Goal: Transaction & Acquisition: Book appointment/travel/reservation

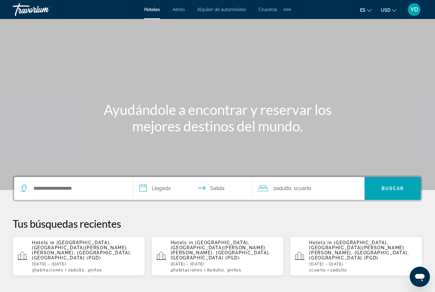
click at [416, 9] on span "YD" at bounding box center [414, 9] width 8 height 6
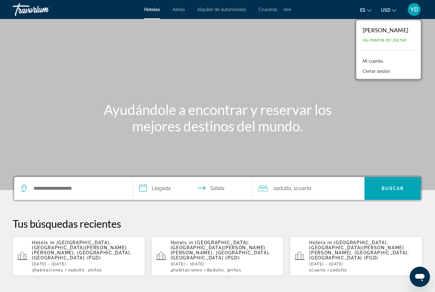
click at [373, 62] on link "Mi cuenta" at bounding box center [372, 61] width 27 height 8
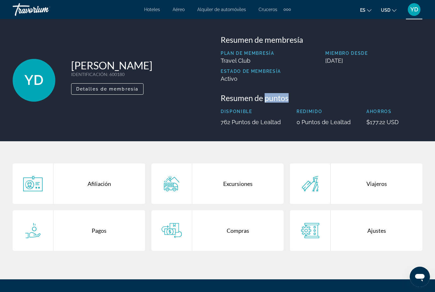
click at [428, 102] on div "YD Yuneisis Diaz Bejerano IDENTIFICACIÓN : 600180 Miembro secundario Detalles d…" at bounding box center [217, 80] width 435 height 90
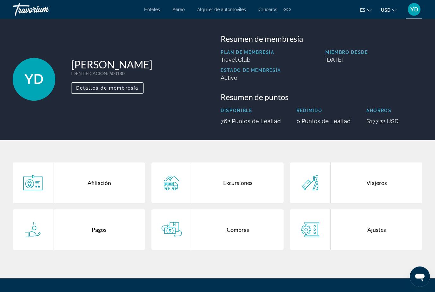
scroll to position [1, 0]
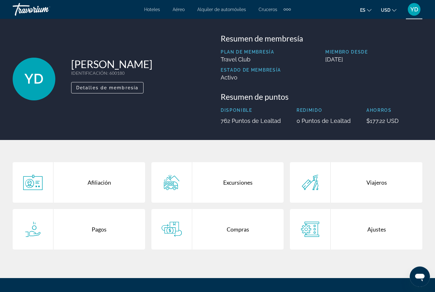
click at [395, 188] on div "Viajeros" at bounding box center [377, 182] width 92 height 40
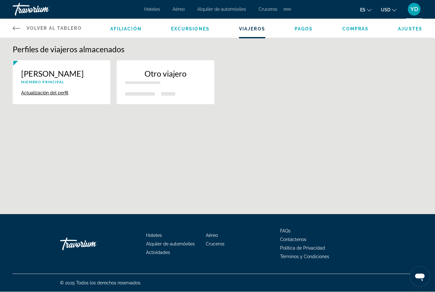
click at [17, 32] on icon "Main content" at bounding box center [17, 29] width 8 height 8
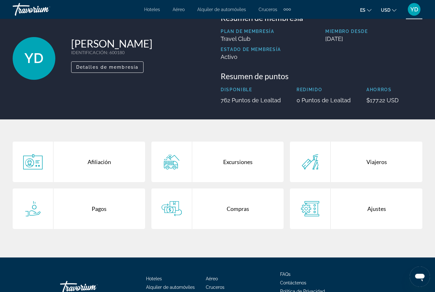
scroll to position [24, 0]
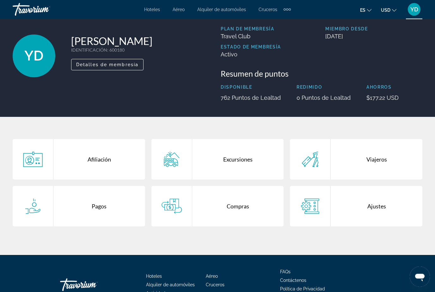
click at [248, 159] on div "Excursiones" at bounding box center [238, 159] width 92 height 40
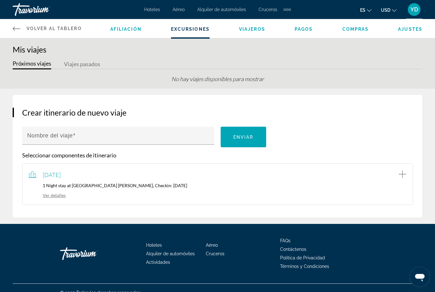
click at [86, 65] on button "Viajes pasados" at bounding box center [82, 64] width 36 height 10
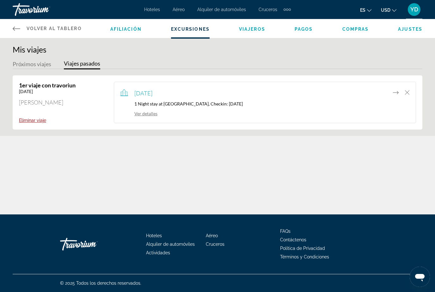
click at [34, 171] on div "Volver al tablero Tablero Afiliación Excursiones Viajeros Pagos Compras Ajustes…" at bounding box center [217, 107] width 435 height 214
click at [33, 170] on div "Volver al tablero Tablero Afiliación Excursiones Viajeros Pagos Compras Ajustes…" at bounding box center [217, 107] width 435 height 214
click at [20, 33] on link "Volver al tablero Tablero" at bounding box center [47, 28] width 69 height 19
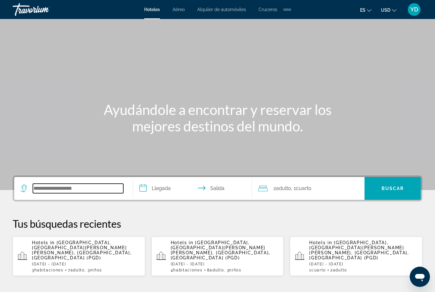
click at [93, 189] on input "Search hotel destination" at bounding box center [78, 187] width 90 height 9
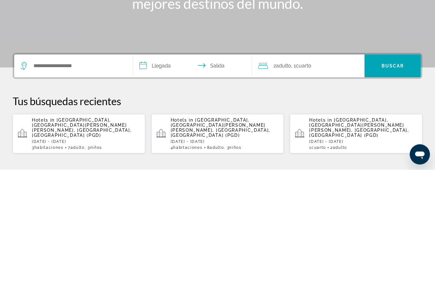
click at [108, 240] on span "[GEOGRAPHIC_DATA], [GEOGRAPHIC_DATA][PERSON_NAME], [GEOGRAPHIC_DATA], [GEOGRAPH…" at bounding box center [82, 250] width 100 height 20
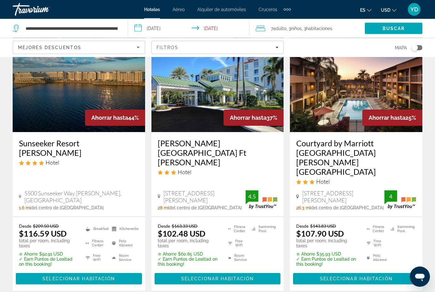
scroll to position [49, 0]
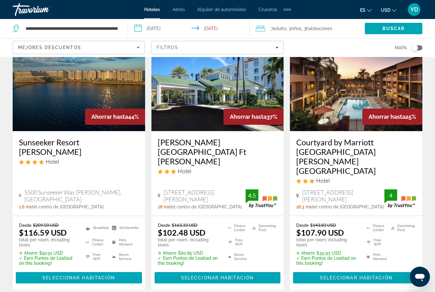
click at [115, 275] on span "Seleccionar habitación" at bounding box center [78, 277] width 73 height 5
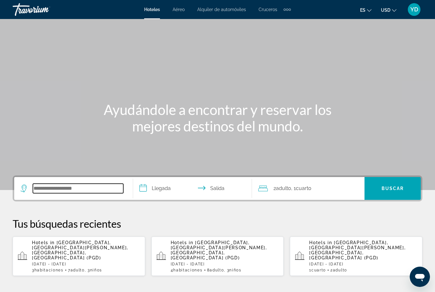
click at [109, 190] on input "Search hotel destination" at bounding box center [78, 187] width 90 height 9
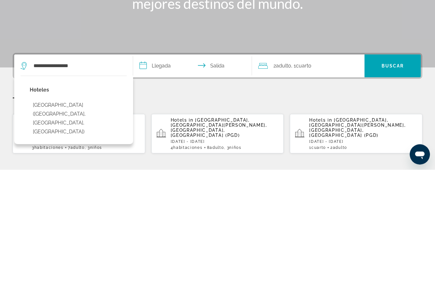
click at [79, 221] on button "[GEOGRAPHIC_DATA] ([GEOGRAPHIC_DATA], [GEOGRAPHIC_DATA], [GEOGRAPHIC_DATA])" at bounding box center [78, 240] width 97 height 39
type input "**********"
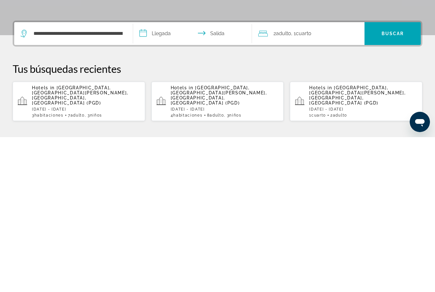
click at [166, 177] on input "**********" at bounding box center [193, 189] width 121 height 25
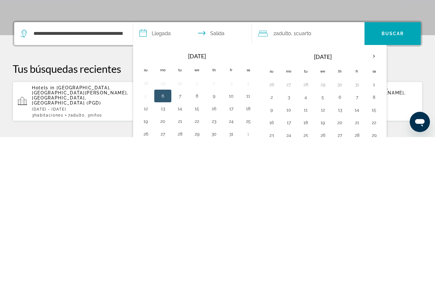
scroll to position [155, 0]
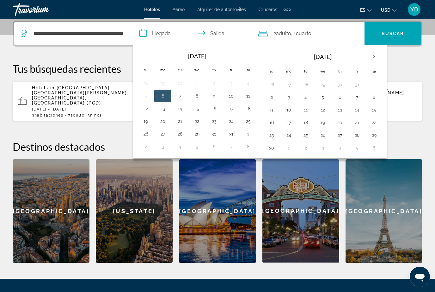
click at [375, 111] on button "15" at bounding box center [374, 109] width 10 height 9
click at [268, 123] on button "16" at bounding box center [272, 122] width 10 height 9
type input "**********"
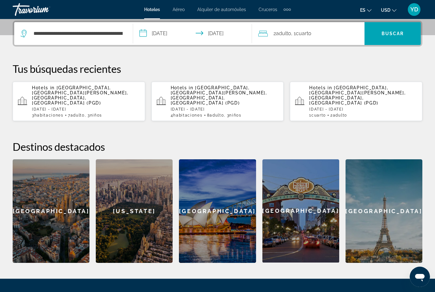
click at [321, 38] on div "2 Adulto Adulto , 1 Cuarto habitaciones" at bounding box center [311, 33] width 106 height 23
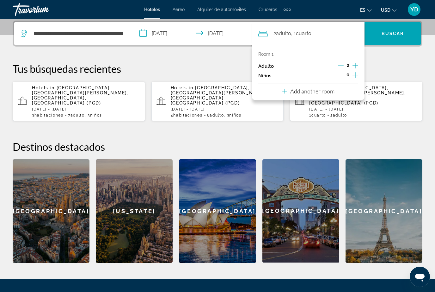
click at [354, 76] on icon "Increment children" at bounding box center [356, 75] width 6 height 8
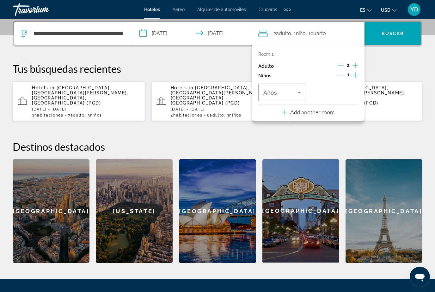
click at [298, 94] on icon "Travelers: 2 adults, 1 child" at bounding box center [300, 93] width 8 height 8
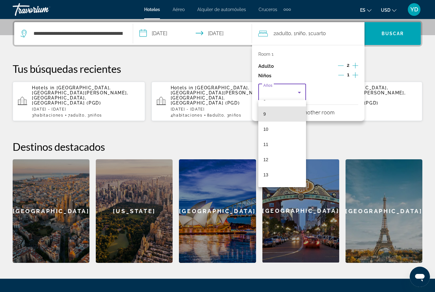
scroll to position [133, 0]
click at [267, 158] on span "12" at bounding box center [265, 159] width 5 height 8
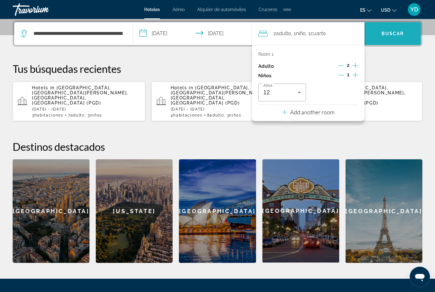
click at [406, 36] on span "Search" at bounding box center [393, 33] width 56 height 15
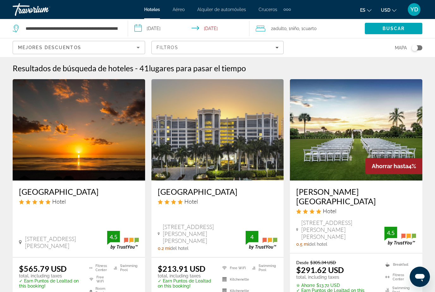
click at [122, 33] on app-destination-search "**********" at bounding box center [64, 28] width 128 height 19
click at [118, 26] on input "**********" at bounding box center [71, 28] width 93 height 9
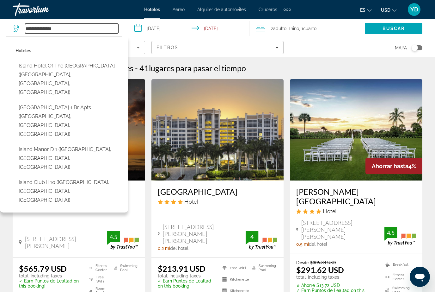
click at [78, 26] on input "**********" at bounding box center [71, 28] width 93 height 9
type input "*"
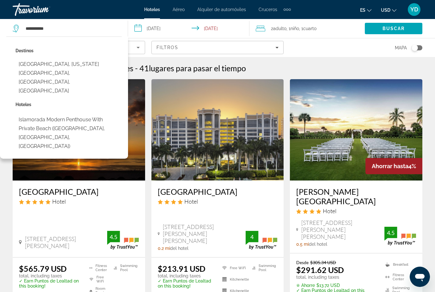
click at [40, 66] on button "[GEOGRAPHIC_DATA], [US_STATE][GEOGRAPHIC_DATA], [GEOGRAPHIC_DATA], [GEOGRAPHIC_…" at bounding box center [68, 77] width 106 height 39
type input "**********"
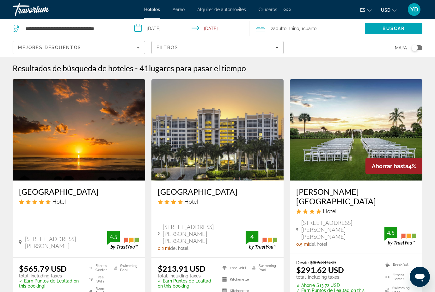
click at [393, 30] on span "Buscar" at bounding box center [394, 28] width 22 height 5
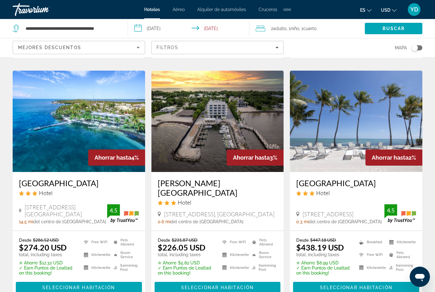
scroll to position [209, 0]
